Goal: Find specific page/section: Find specific page/section

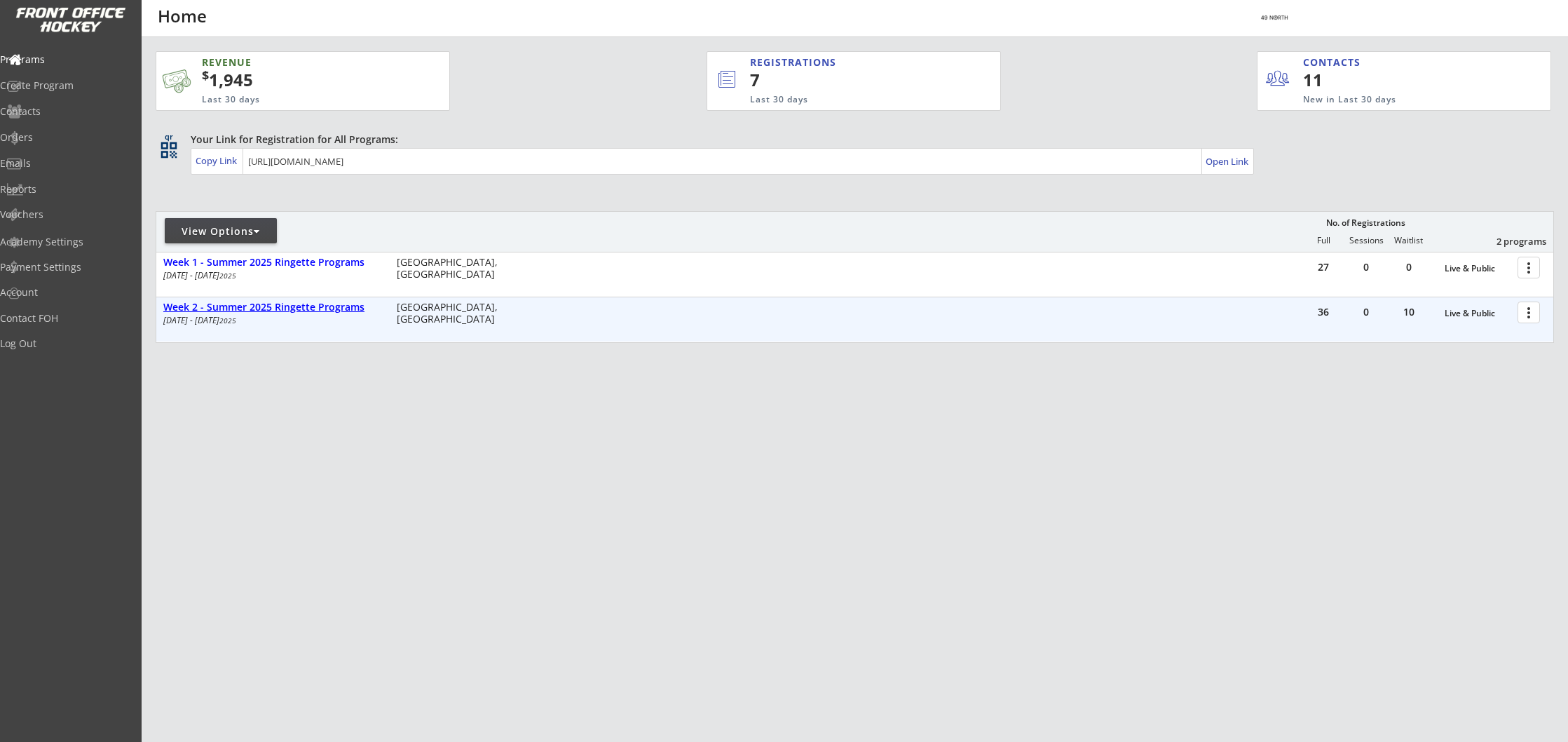
click at [288, 311] on div "Week 2 - Summer 2025 Ringette Programs" at bounding box center [272, 308] width 218 height 12
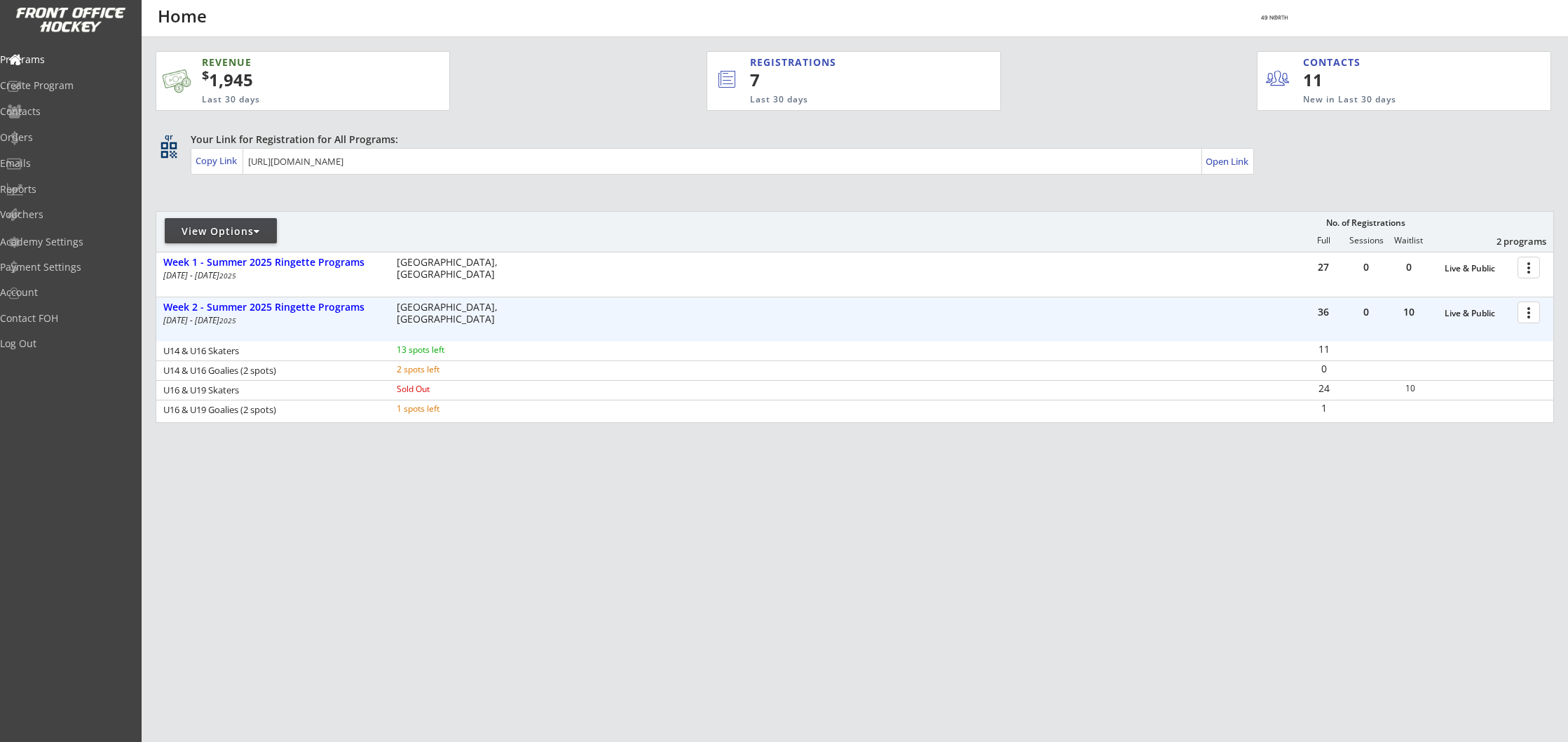
click at [1532, 312] on div at bounding box center [1532, 311] width 24 height 24
click at [1477, 339] on div "Program Roster" at bounding box center [1480, 336] width 101 height 10
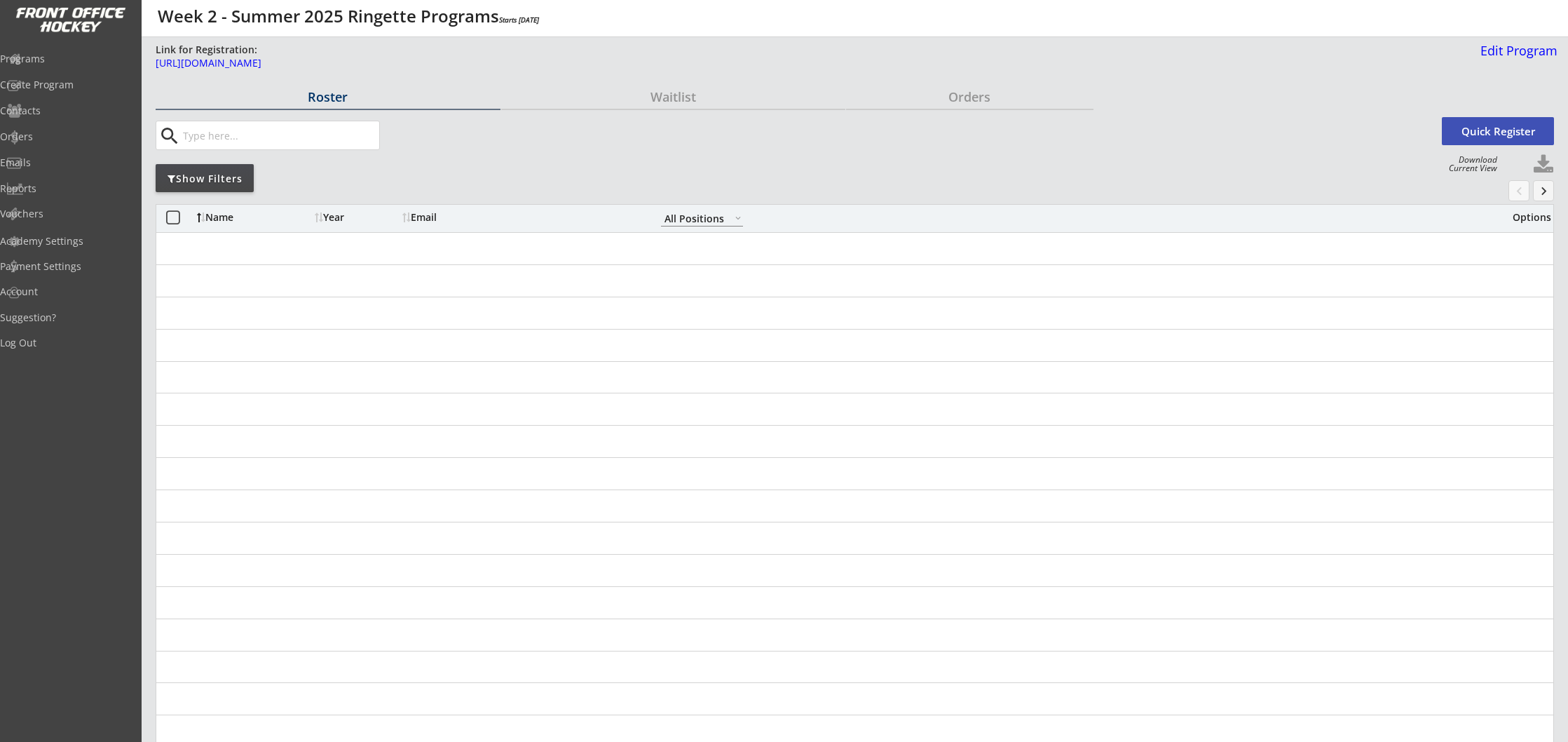
select select ""All Positions""
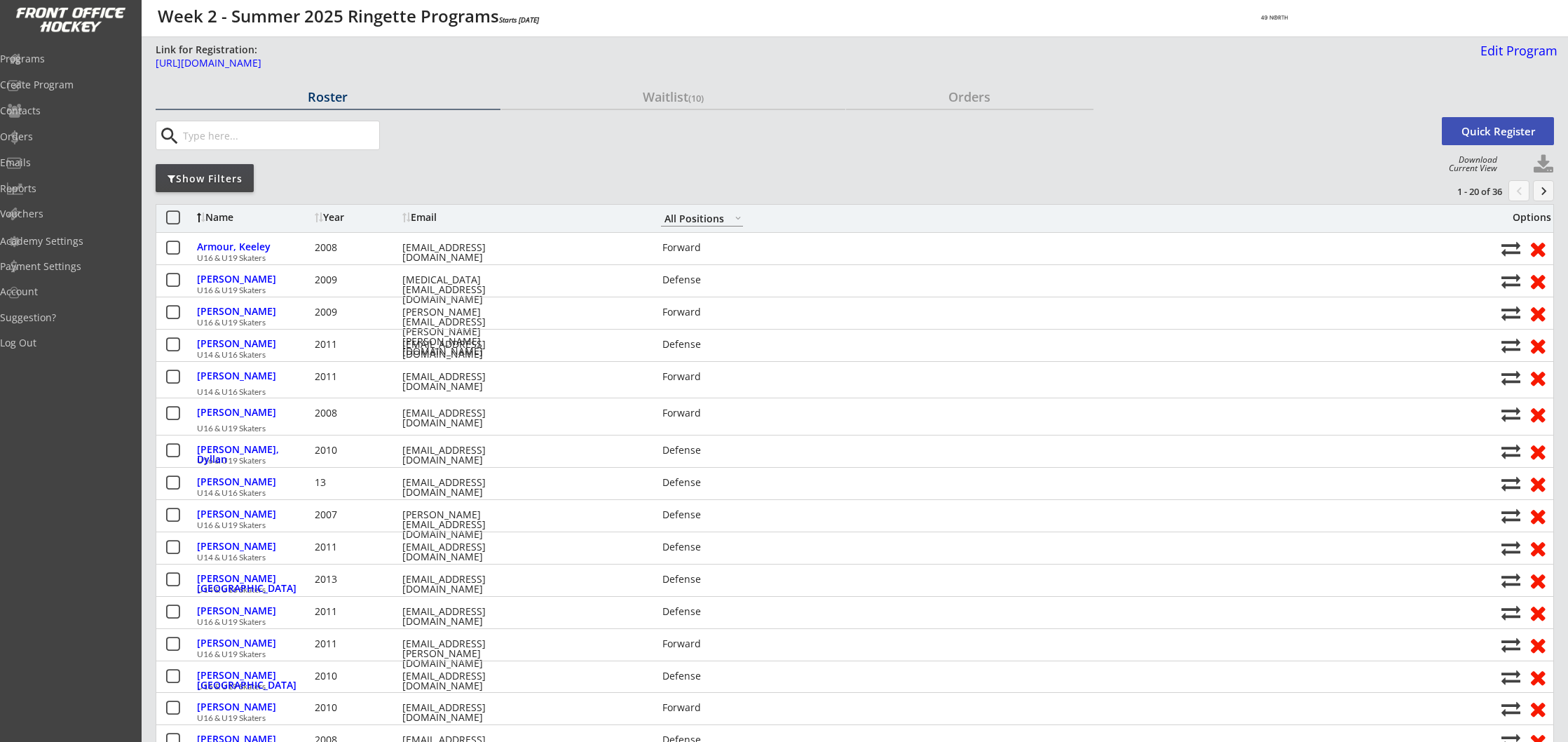
click at [199, 139] on input "input" at bounding box center [279, 135] width 199 height 28
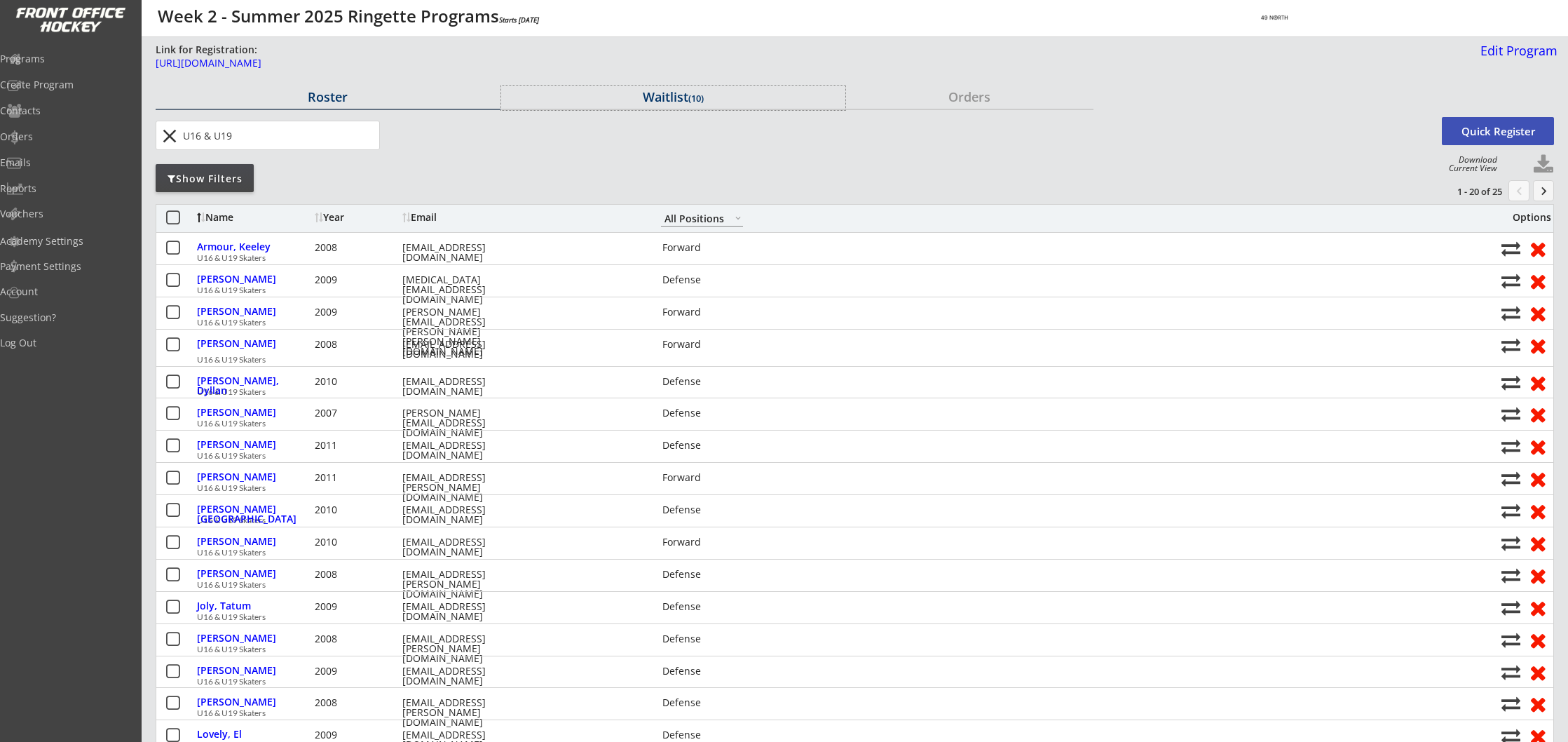
click at [668, 97] on div "Waitlist (10)" at bounding box center [673, 97] width 345 height 13
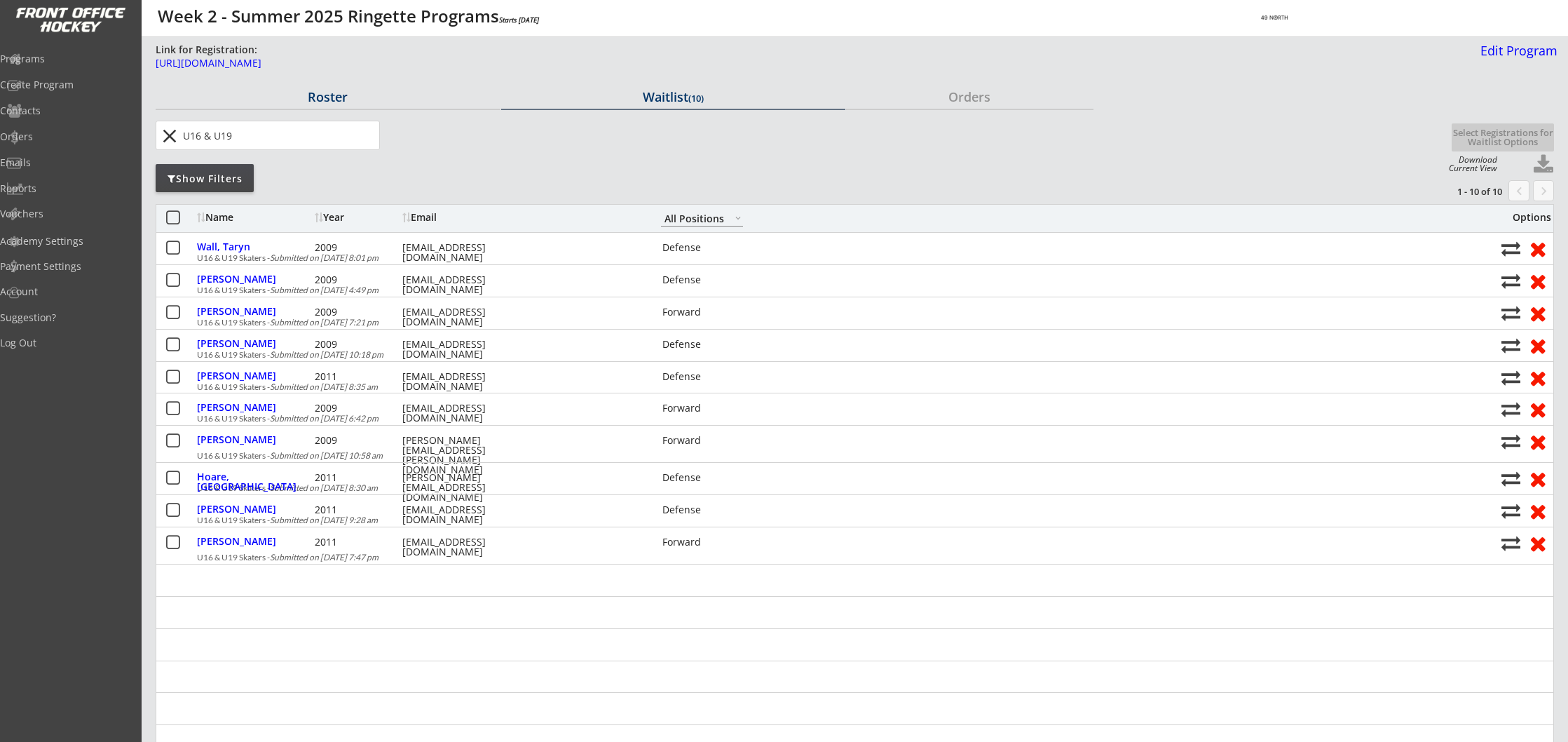
click at [325, 96] on div "Roster" at bounding box center [328, 97] width 345 height 13
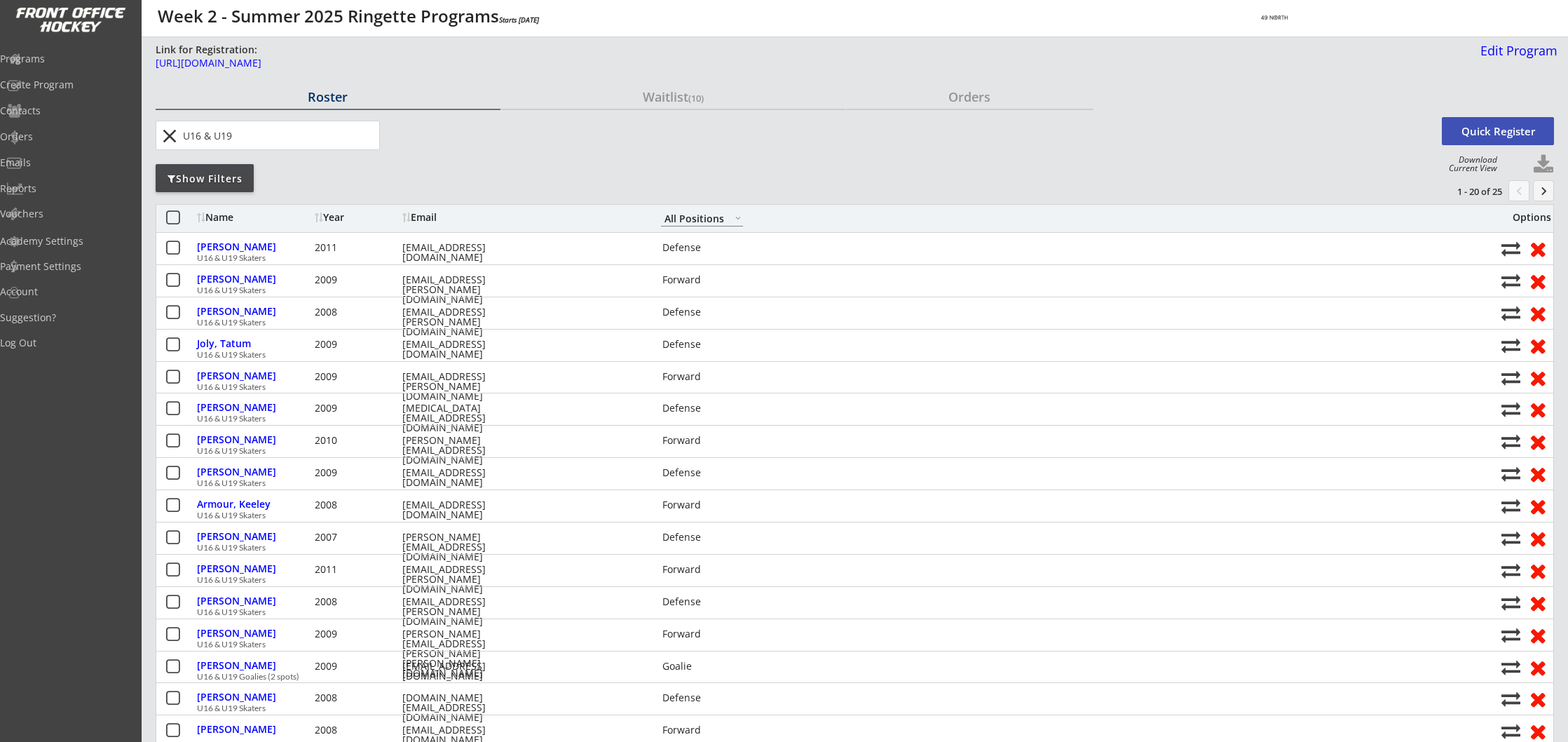
click at [1548, 190] on button "keyboard_arrow_right" at bounding box center [1544, 190] width 21 height 21
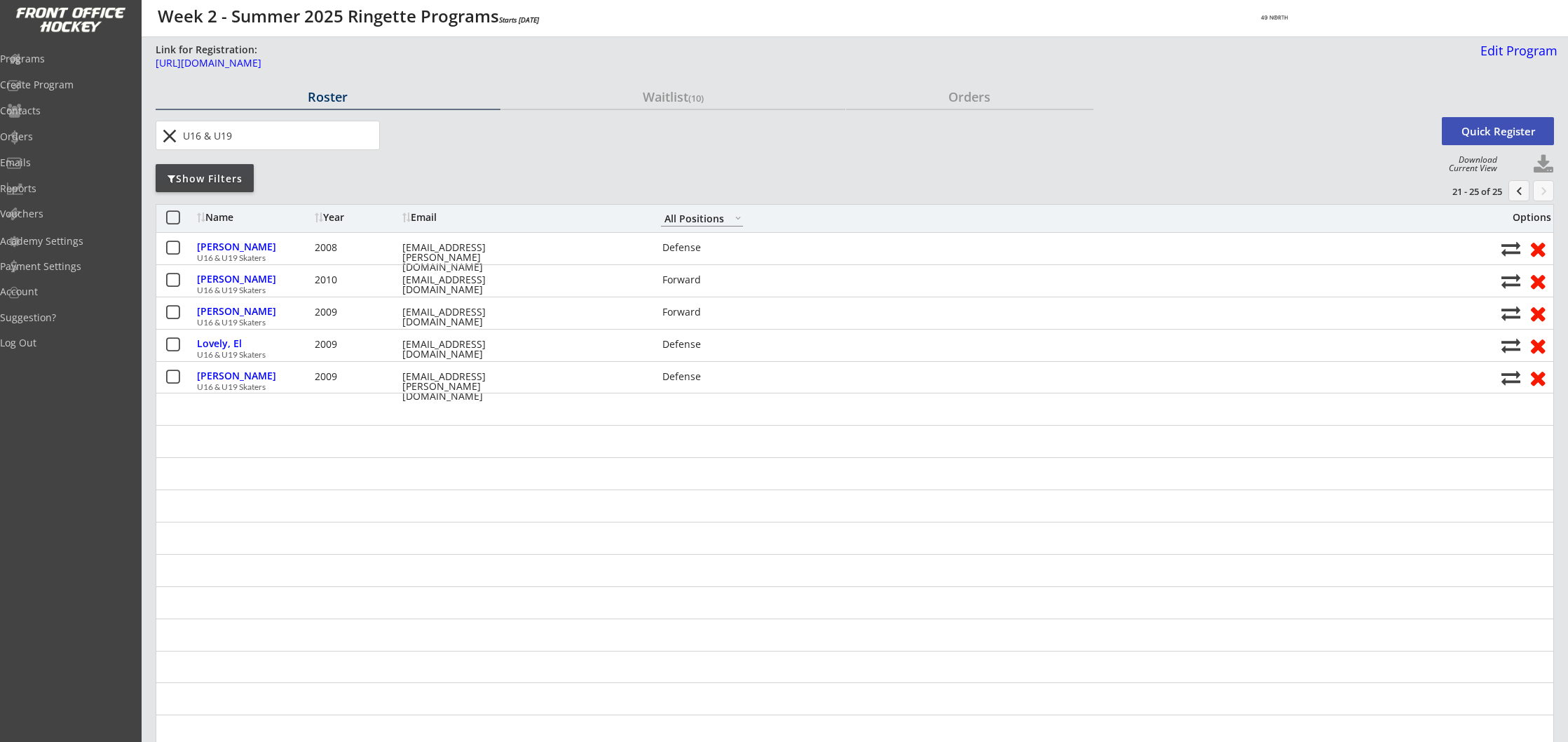
click at [1520, 189] on button "chevron_left" at bounding box center [1520, 190] width 21 height 21
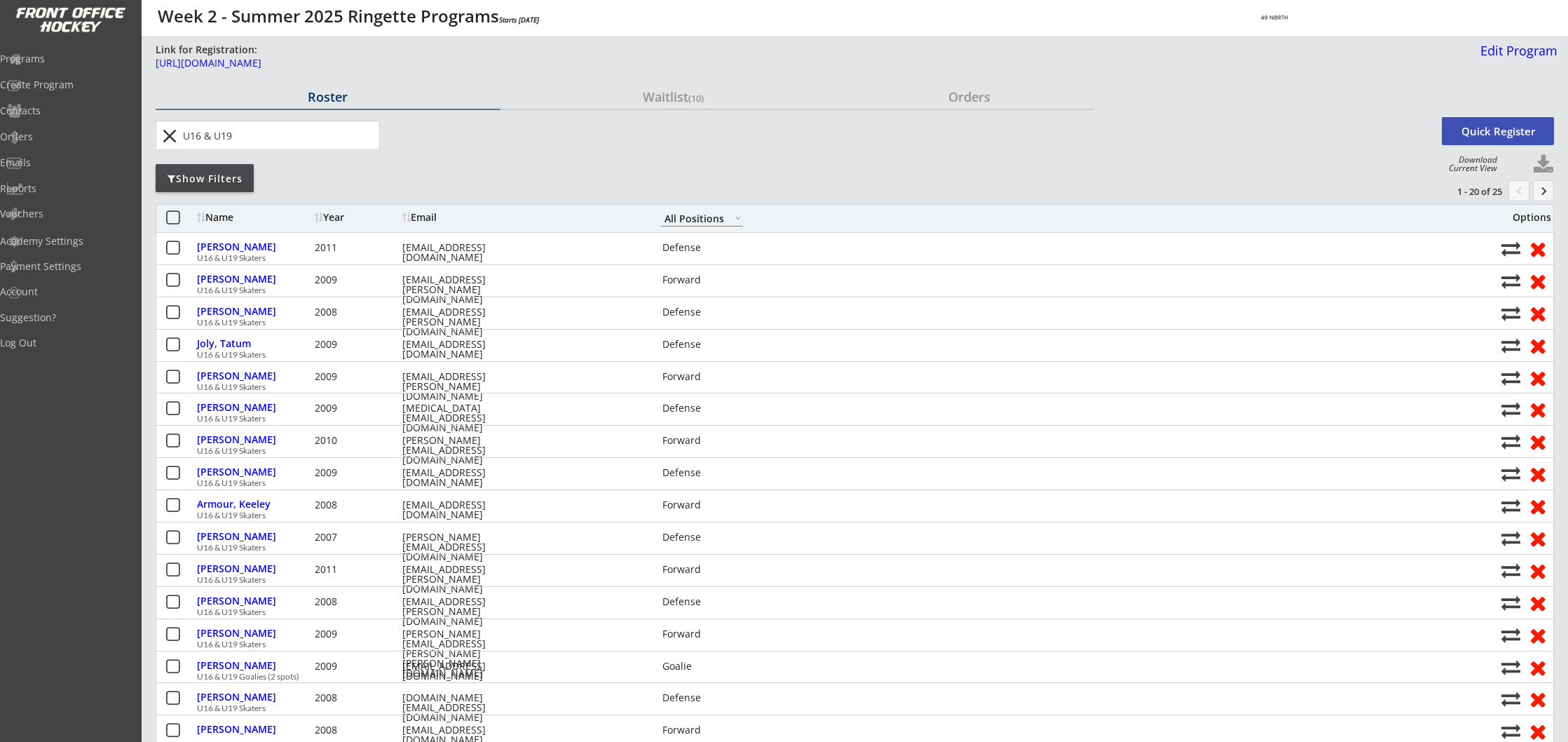
click at [246, 136] on input "input" at bounding box center [279, 135] width 199 height 28
type input "U"
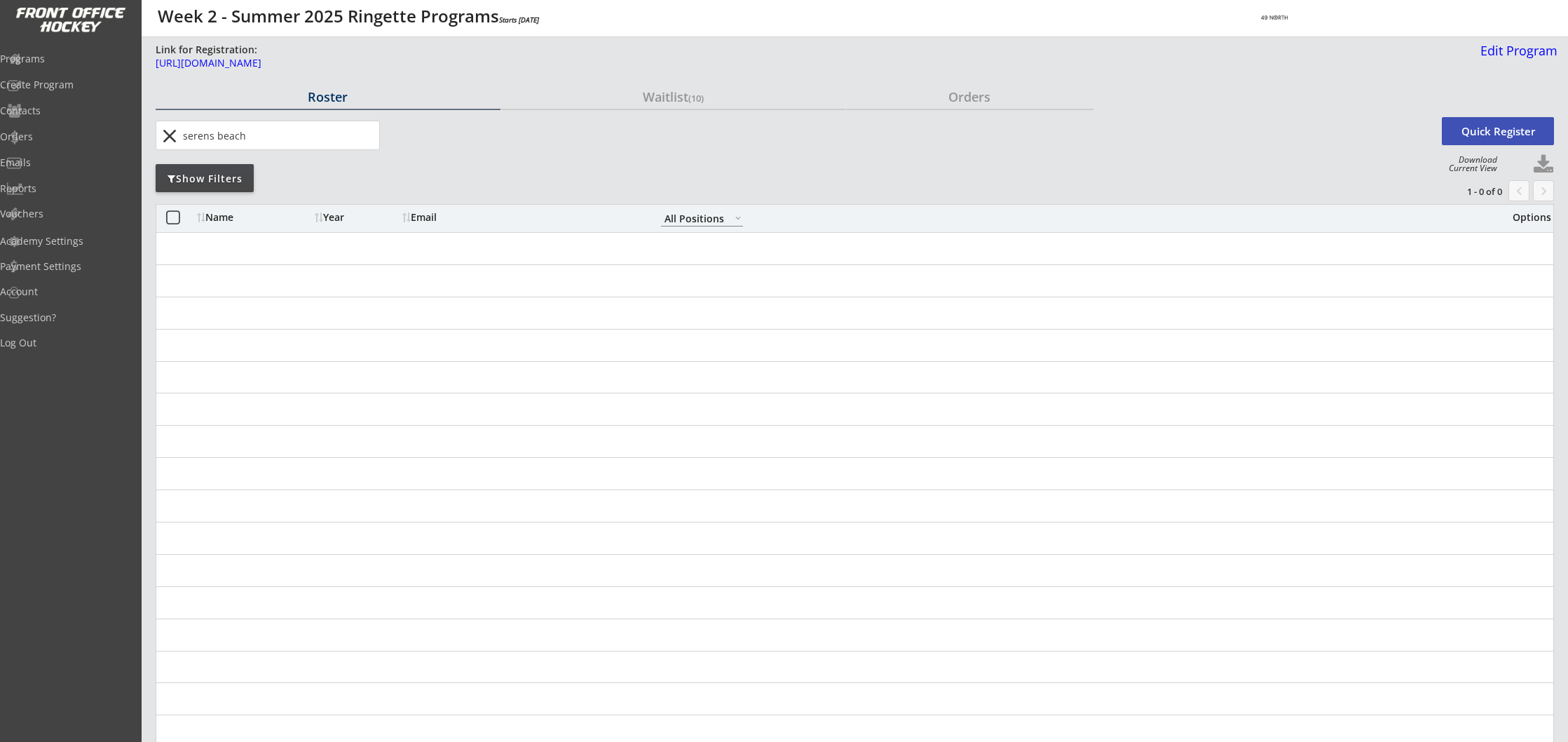
click at [212, 134] on input "input" at bounding box center [279, 135] width 199 height 28
type input "serena beach"
click at [168, 138] on button "close" at bounding box center [169, 136] width 23 height 23
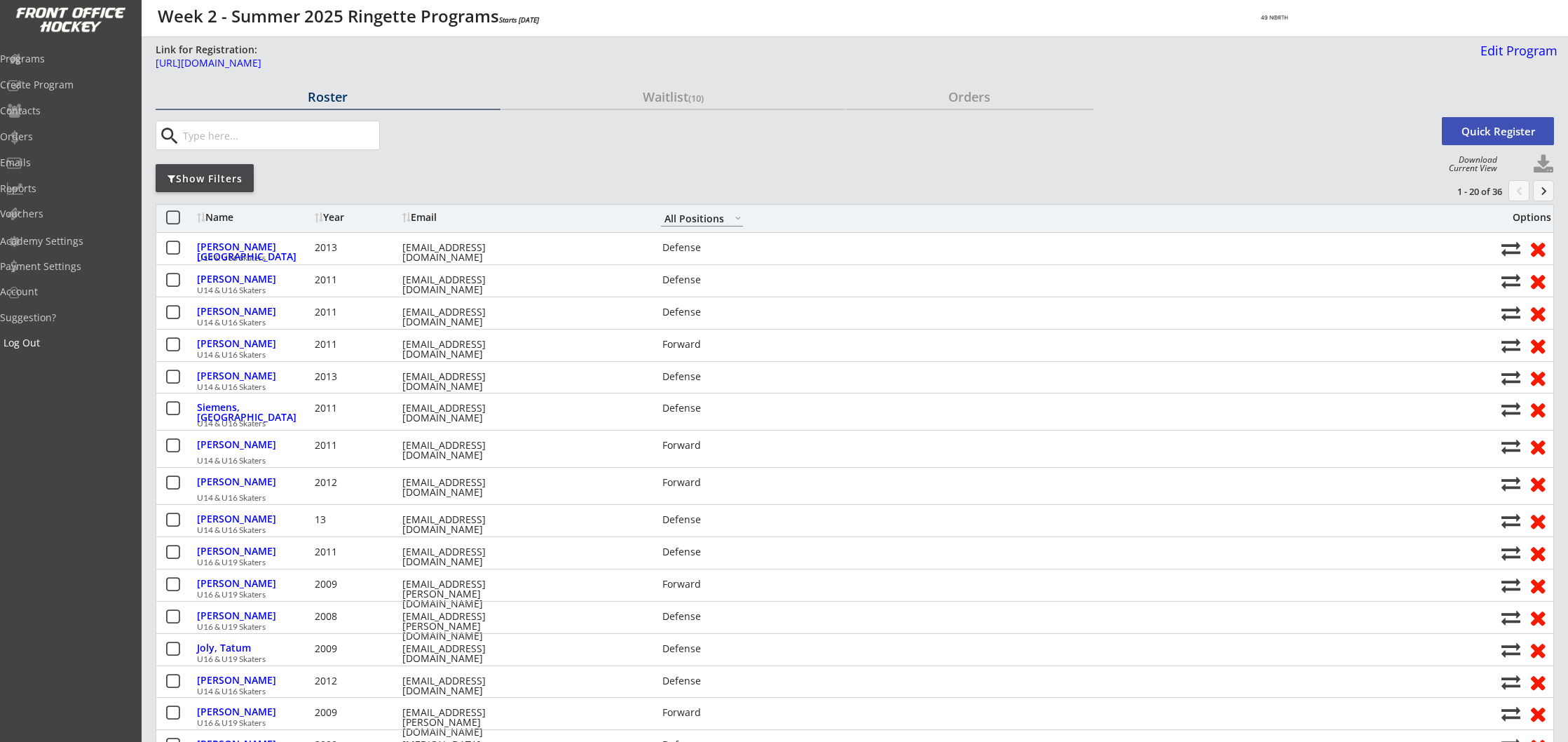
click at [59, 344] on div "Log Out" at bounding box center [66, 342] width 126 height 10
